Goal: Use online tool/utility: Utilize a website feature to perform a specific function

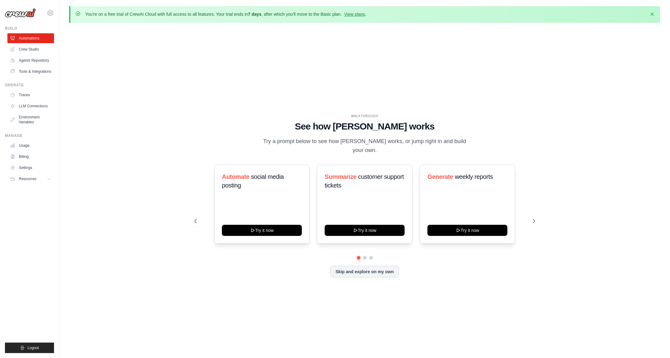
click at [540, 218] on div "WALKTHROUGH See how [PERSON_NAME] works Try a prompt below to see how [PERSON_N…" at bounding box center [364, 201] width 355 height 174
click at [535, 218] on icon at bounding box center [534, 221] width 6 height 6
click at [196, 218] on icon at bounding box center [195, 221] width 6 height 6
drag, startPoint x: 533, startPoint y: 208, endPoint x: 535, endPoint y: 217, distance: 10.0
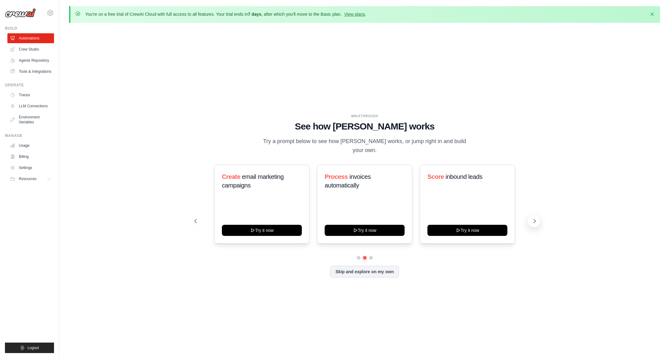
click at [534, 209] on div "Create email marketing campaigns Try it now Process invoices automatically Try …" at bounding box center [364, 204] width 341 height 79
click at [535, 218] on icon at bounding box center [534, 221] width 6 height 6
click at [193, 215] on button at bounding box center [195, 221] width 12 height 12
click at [192, 218] on icon at bounding box center [195, 221] width 6 height 6
click at [535, 218] on icon at bounding box center [534, 221] width 6 height 6
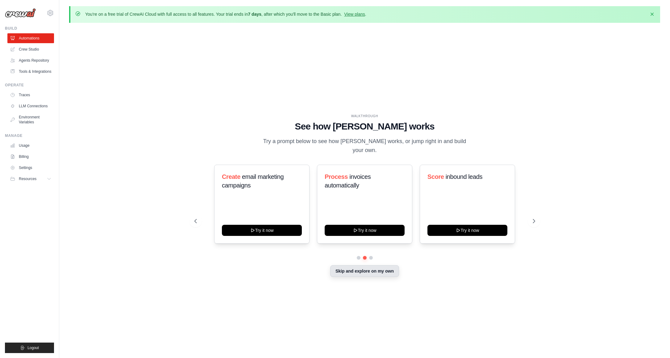
click at [372, 267] on button "Skip and explore on my own" at bounding box center [364, 271] width 69 height 12
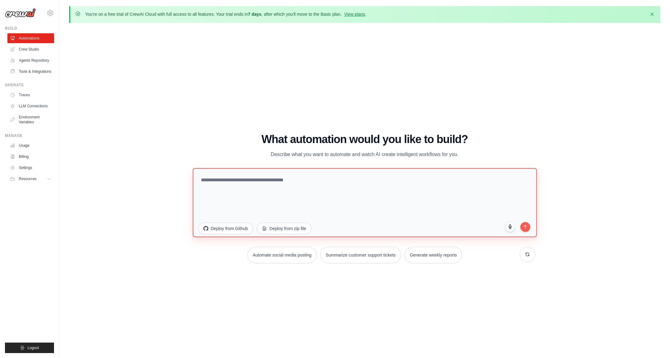
click at [288, 186] on textarea at bounding box center [364, 202] width 344 height 69
drag, startPoint x: 316, startPoint y: 181, endPoint x: 416, endPoint y: 179, distance: 100.6
click at [416, 179] on textarea "**********" at bounding box center [364, 202] width 344 height 69
click at [207, 179] on textarea "**********" at bounding box center [364, 202] width 344 height 69
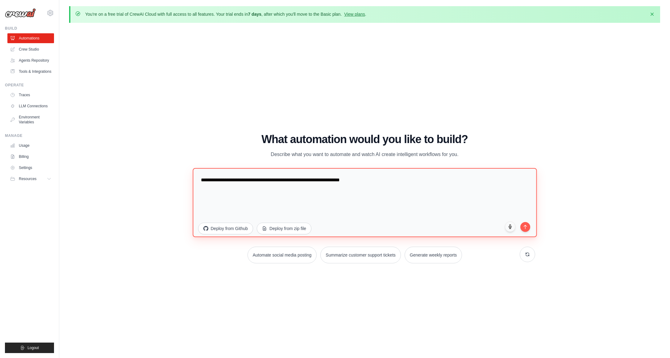
click at [251, 179] on textarea "**********" at bounding box center [364, 202] width 344 height 69
type textarea "**********"
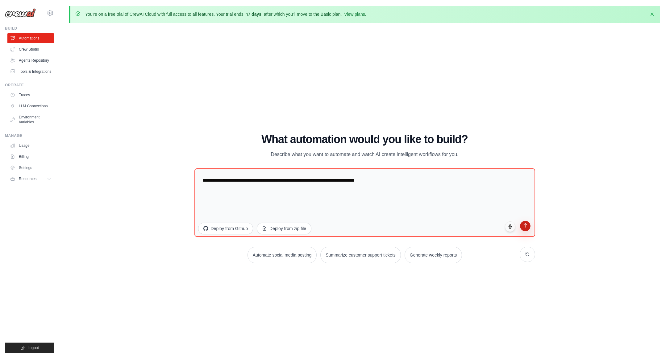
click at [524, 225] on icon "submit" at bounding box center [524, 225] width 5 height 5
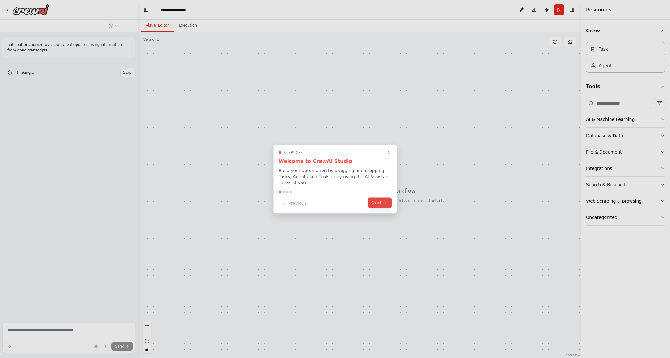
click at [380, 203] on button "Next" at bounding box center [380, 202] width 24 height 10
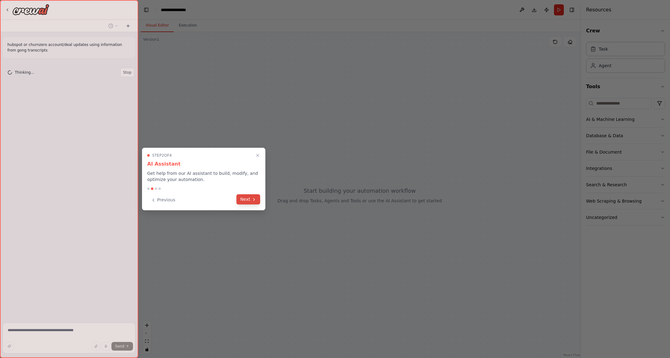
click at [257, 198] on button "Next" at bounding box center [248, 199] width 24 height 10
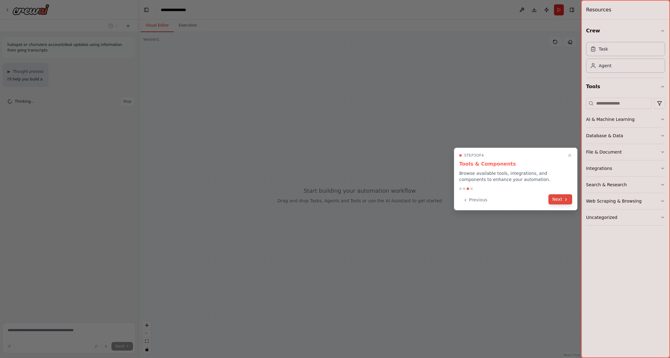
click at [558, 197] on button "Next" at bounding box center [560, 199] width 24 height 10
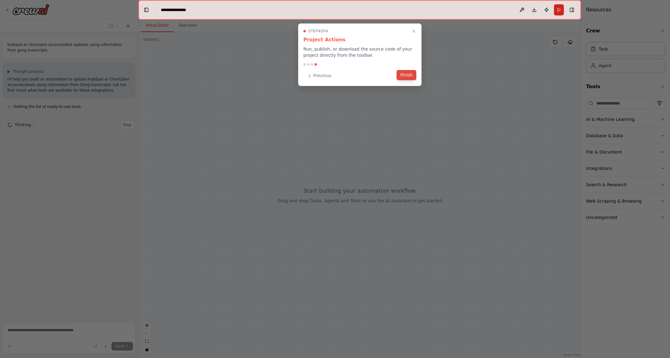
click at [401, 74] on button "Finish" at bounding box center [406, 75] width 20 height 10
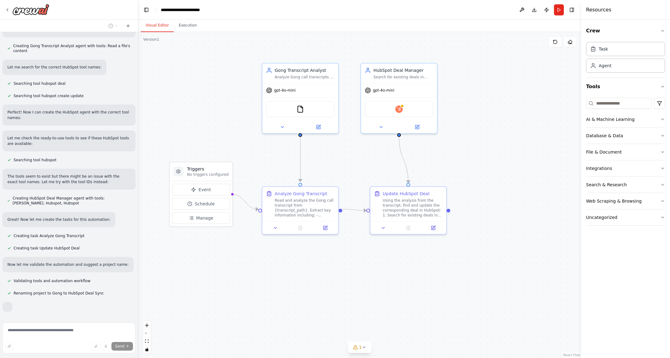
scroll to position [325, 0]
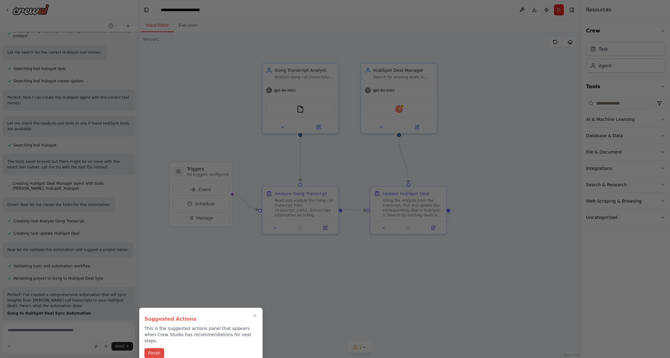
click at [154, 348] on button "Finish" at bounding box center [154, 353] width 20 height 10
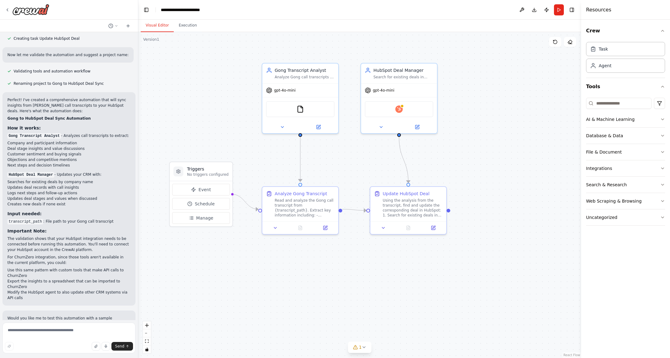
scroll to position [586, 0]
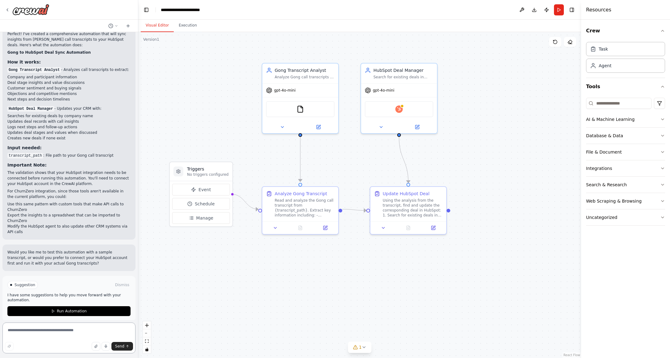
click at [61, 329] on textarea at bounding box center [68, 338] width 133 height 31
type textarea "**********"
click at [119, 344] on span "Send" at bounding box center [119, 346] width 9 height 5
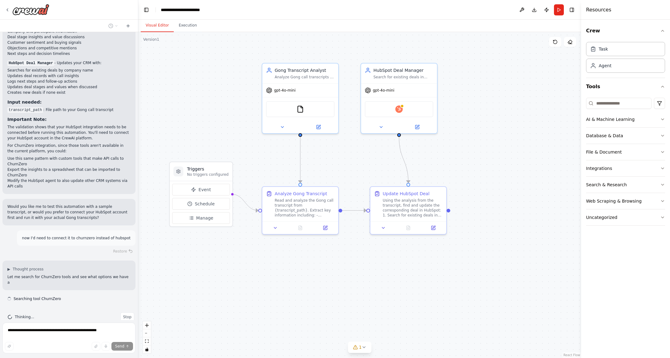
scroll to position [637, 0]
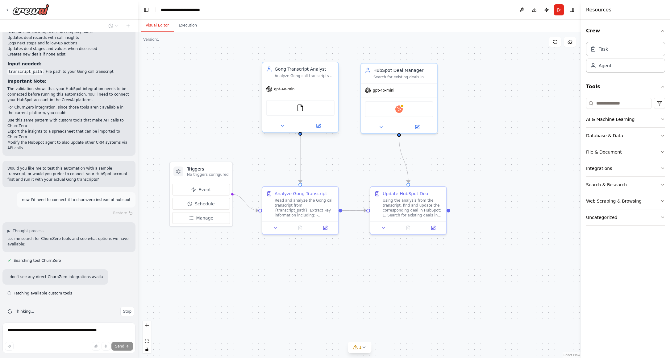
click at [279, 93] on div "gpt-4o-mini" at bounding box center [300, 89] width 76 height 14
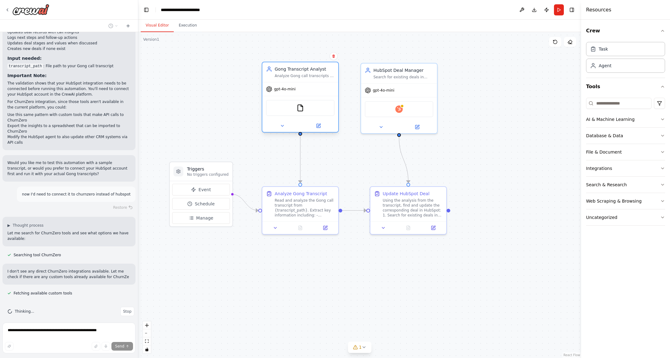
click at [282, 91] on span "gpt-4o-mini" at bounding box center [285, 89] width 22 height 5
click at [289, 89] on span "gpt-4o-mini" at bounding box center [285, 89] width 22 height 5
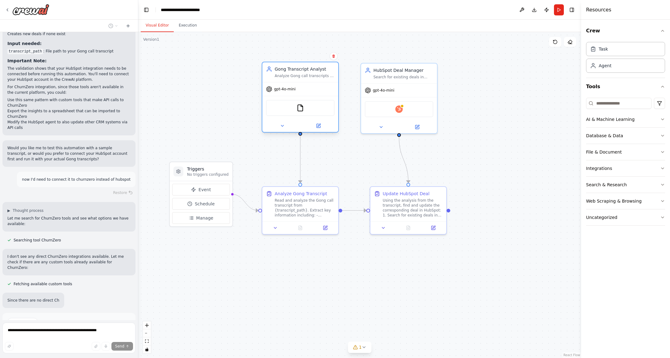
drag, startPoint x: 295, startPoint y: 90, endPoint x: 295, endPoint y: 112, distance: 22.2
click at [293, 93] on div "gpt-4o-mini" at bounding box center [300, 89] width 76 height 14
click at [314, 124] on button at bounding box center [318, 125] width 35 height 7
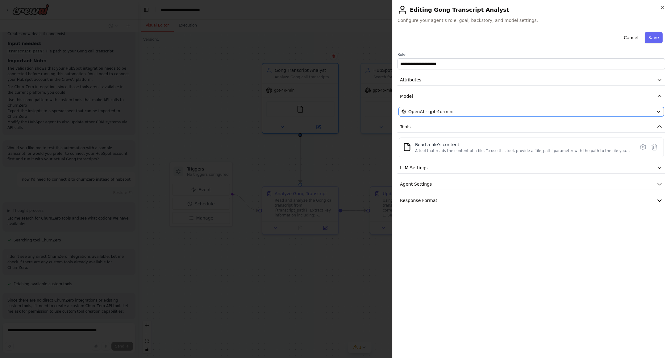
click at [450, 109] on span "OpenAI - gpt-4o-mini" at bounding box center [430, 112] width 45 height 6
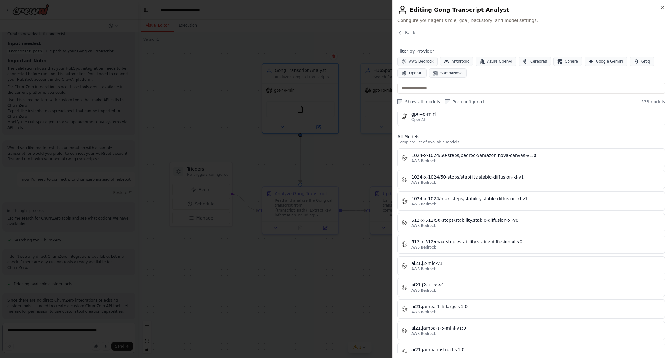
scroll to position [0, 0]
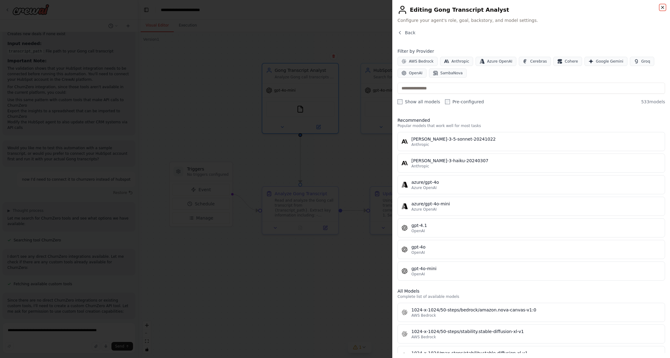
click at [664, 9] on icon "button" at bounding box center [662, 7] width 5 height 5
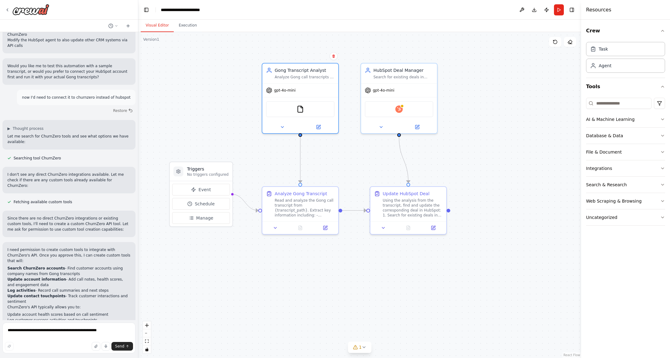
scroll to position [866, 0]
